Goal: Information Seeking & Learning: Understand process/instructions

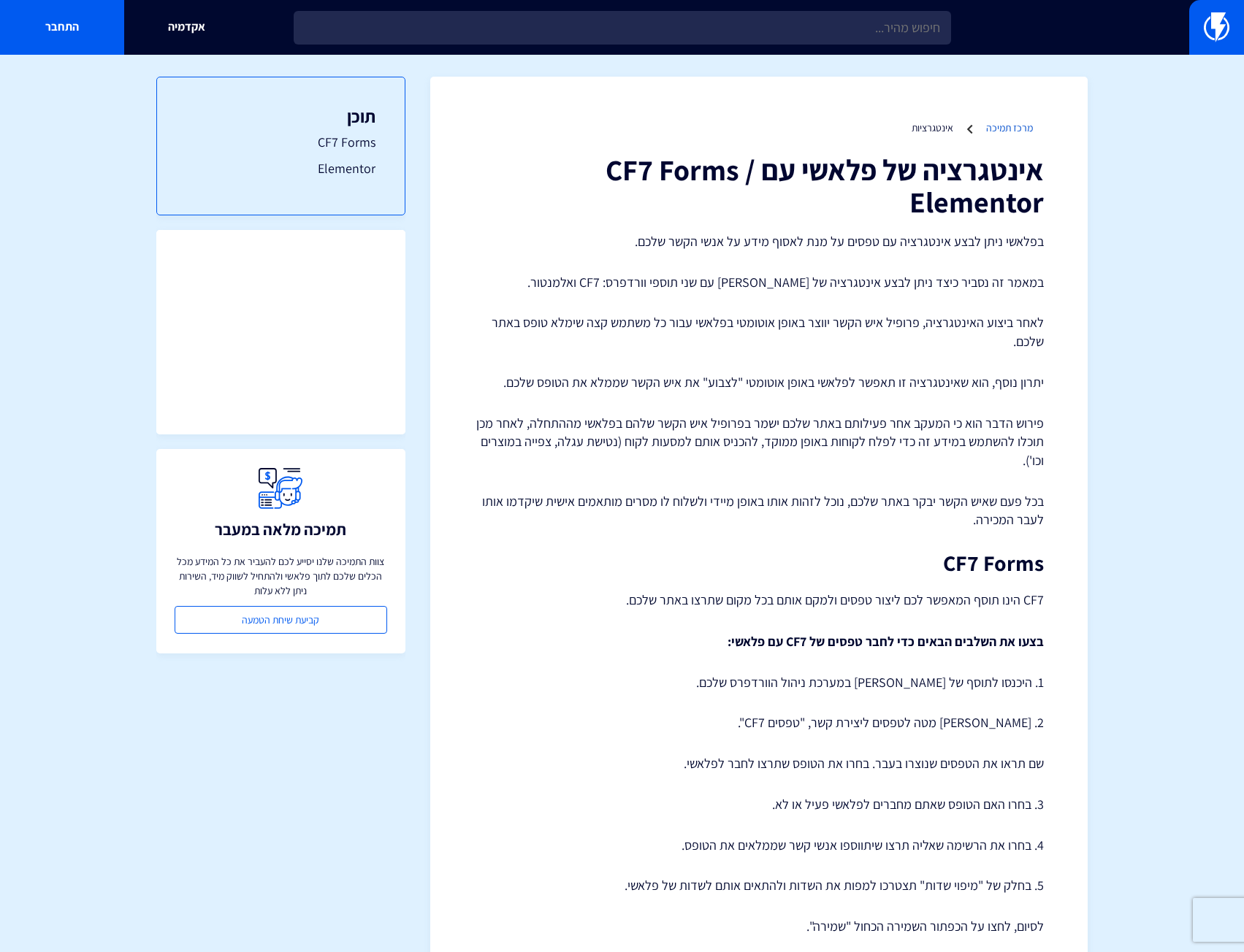
click at [1009, 128] on link "מרכז תמיכה" at bounding box center [1009, 127] width 47 height 13
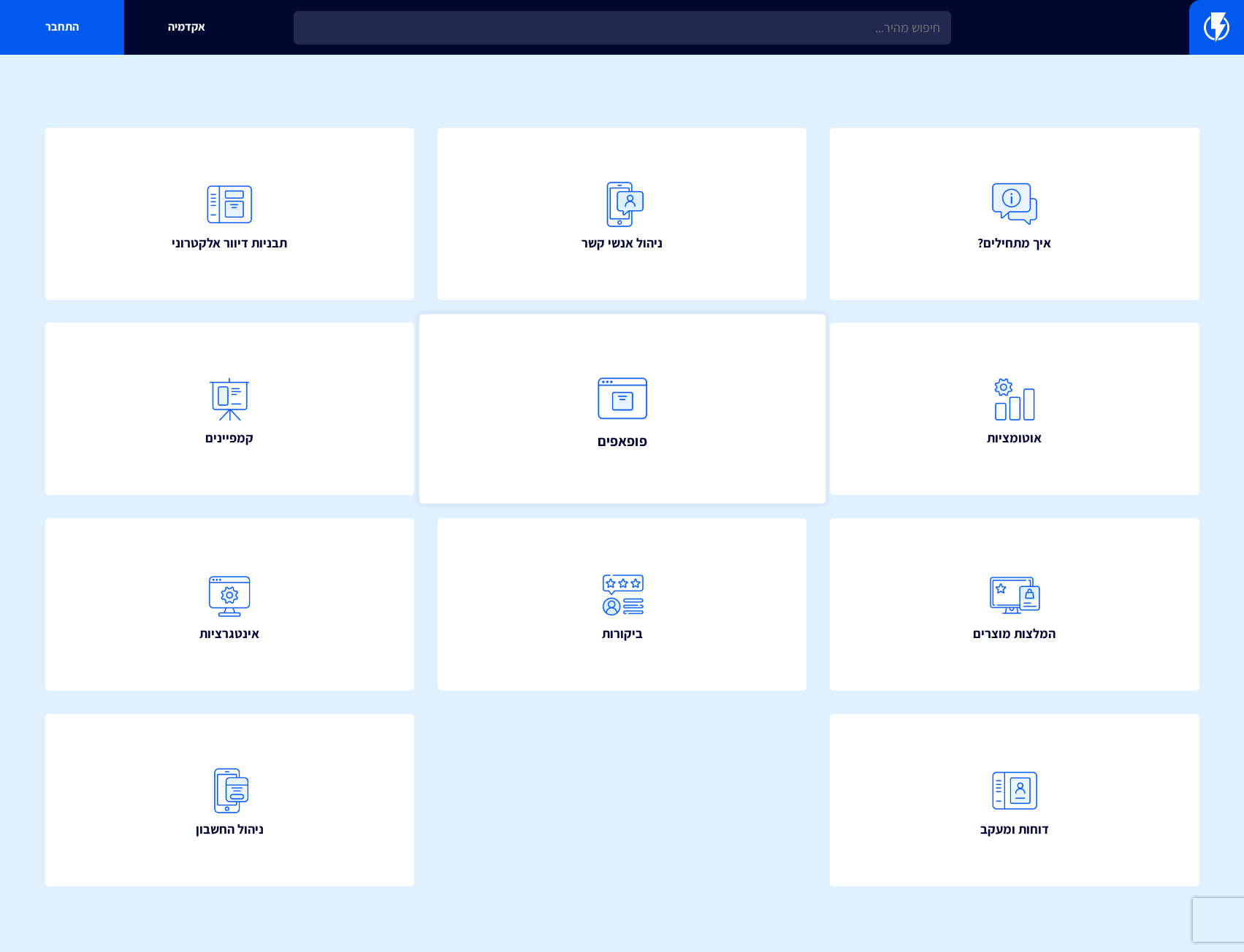
scroll to position [92, 0]
click at [677, 390] on link "פופאפים" at bounding box center [621, 408] width 406 height 190
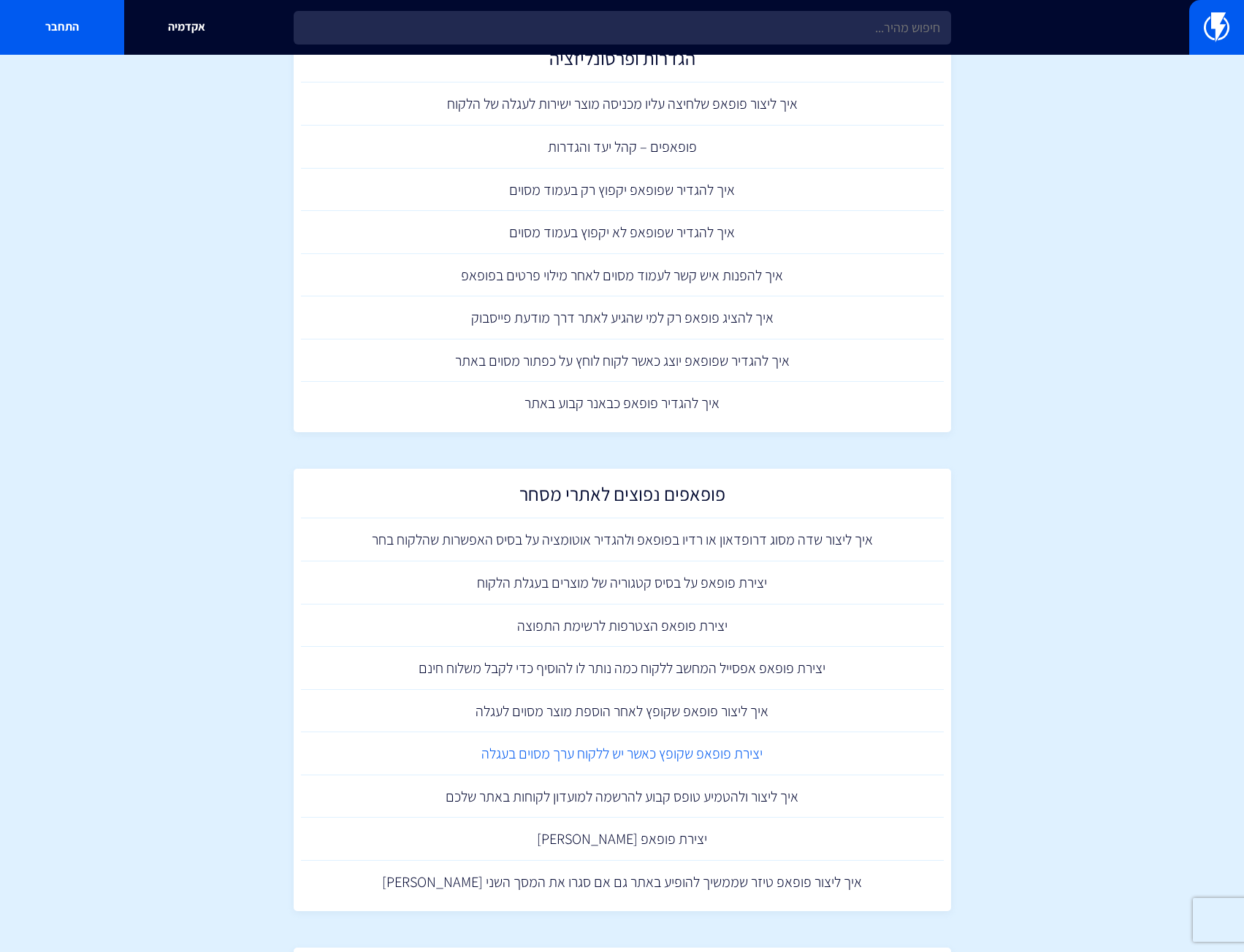
scroll to position [1022, 0]
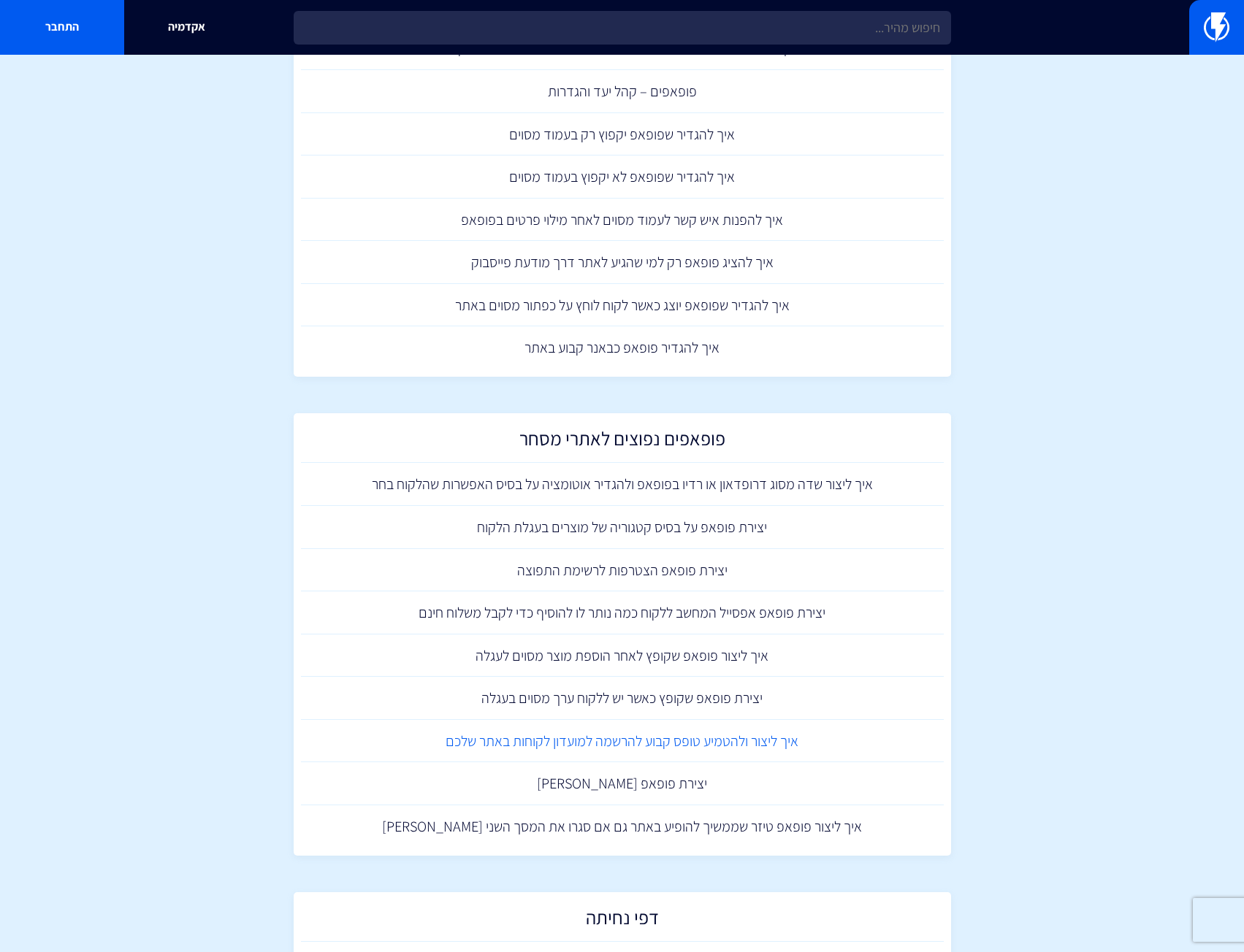
click at [783, 745] on link "איך ליצור ולהטמיע טופס קבוע להרשמה למועדון לקוחות באתר שלכם" at bounding box center [622, 742] width 642 height 43
